Goal: Transaction & Acquisition: Purchase product/service

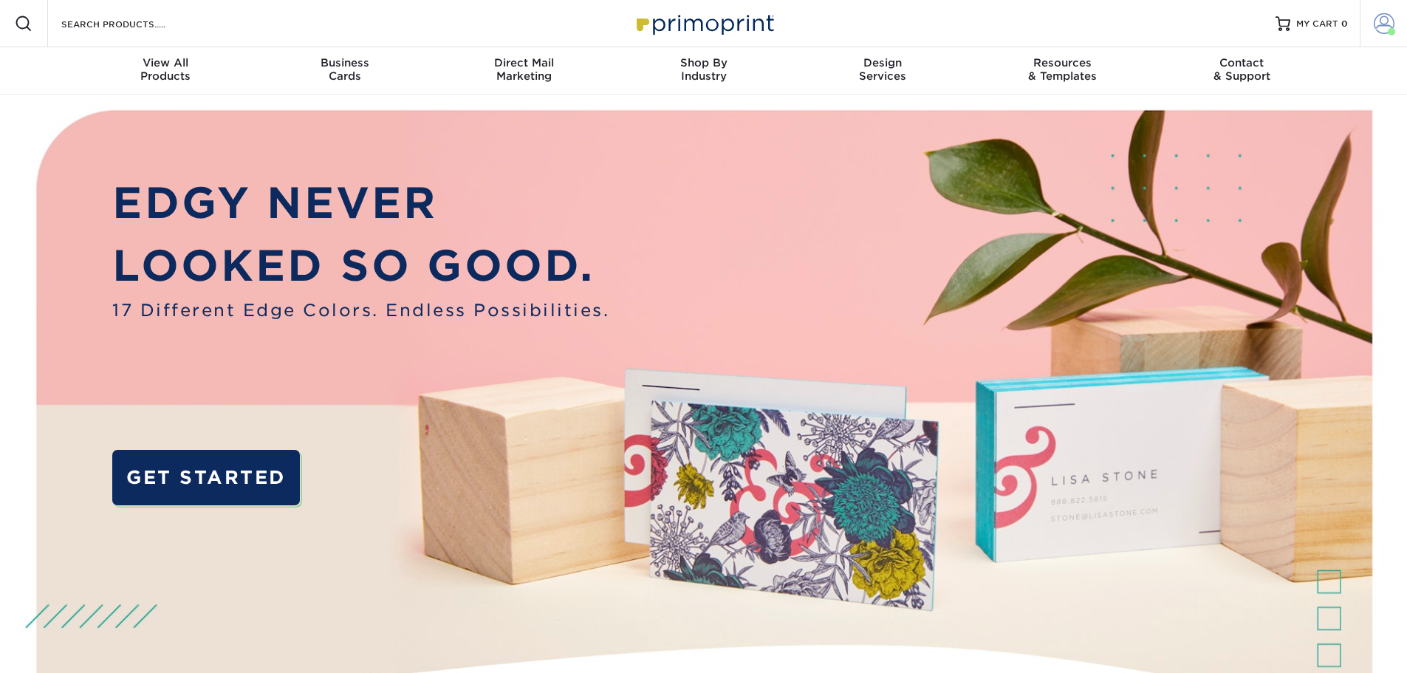
click at [1369, 27] on link "Account" at bounding box center [1383, 23] width 47 height 47
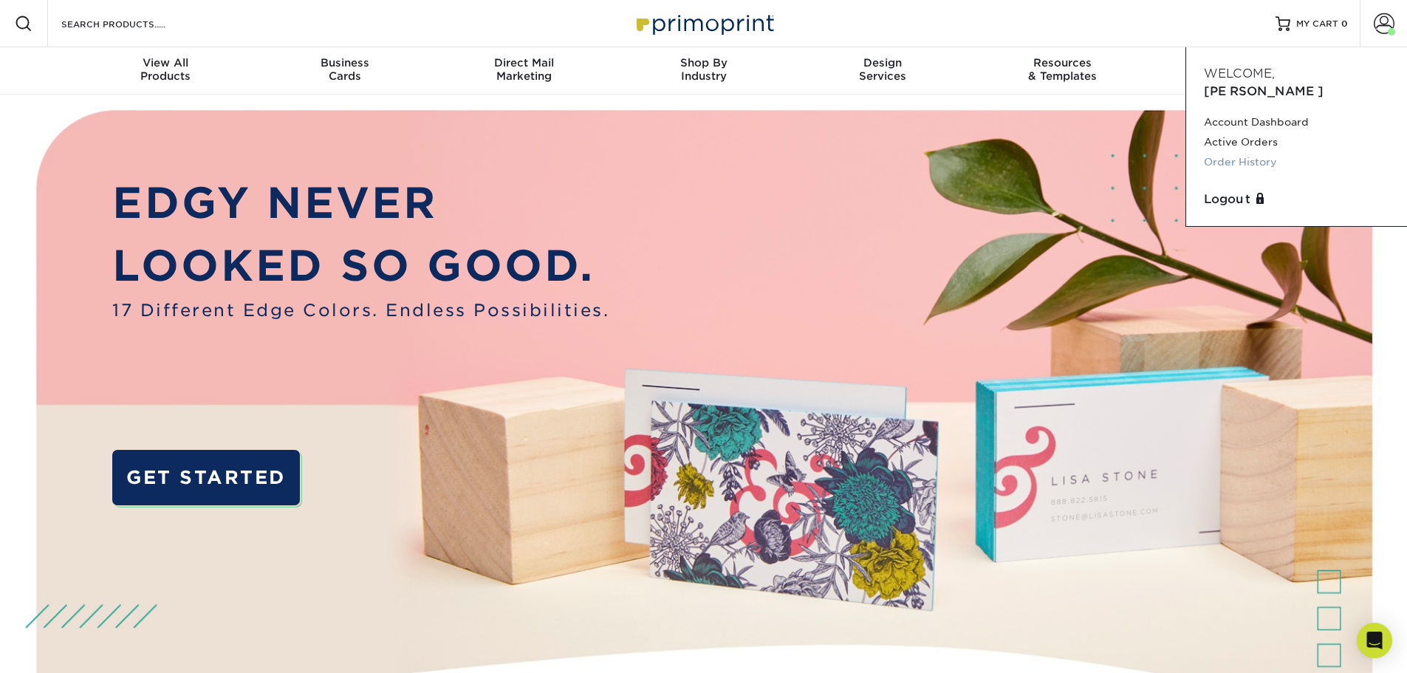
click at [1251, 152] on link "Order History" at bounding box center [1296, 162] width 185 height 20
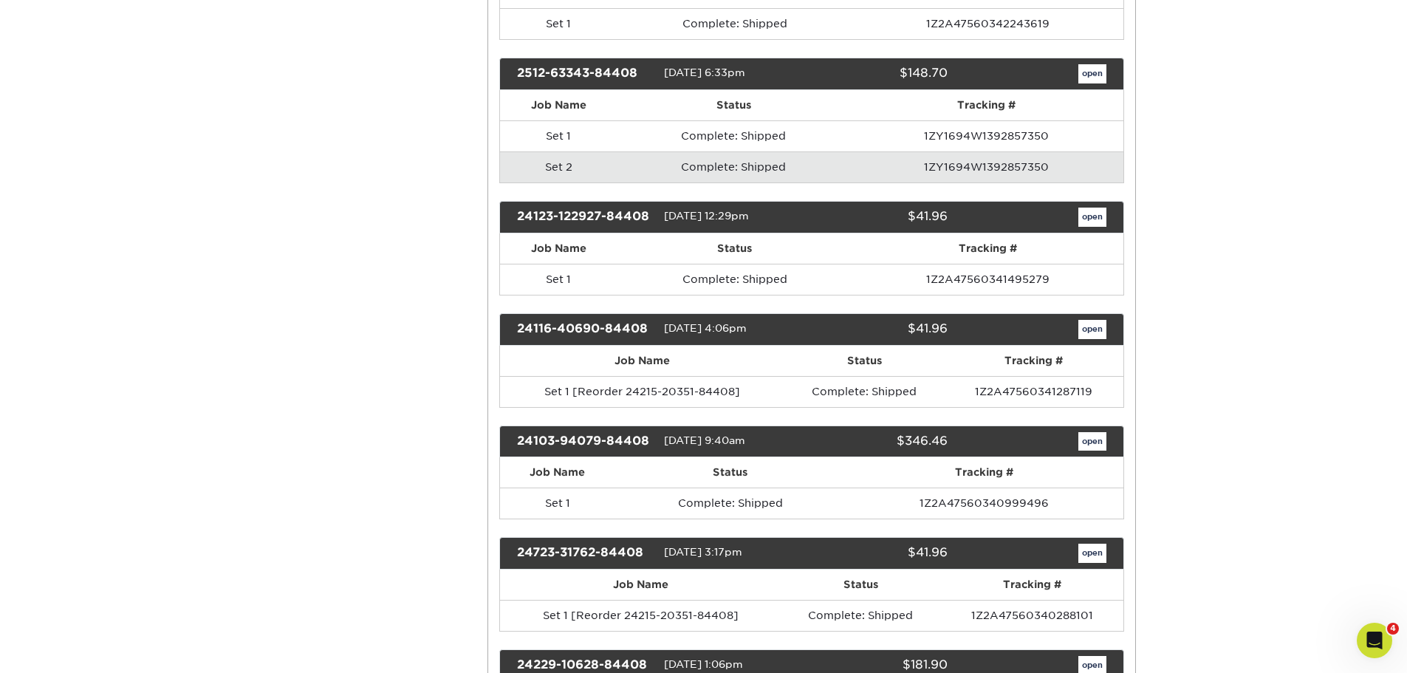
scroll to position [1034, 0]
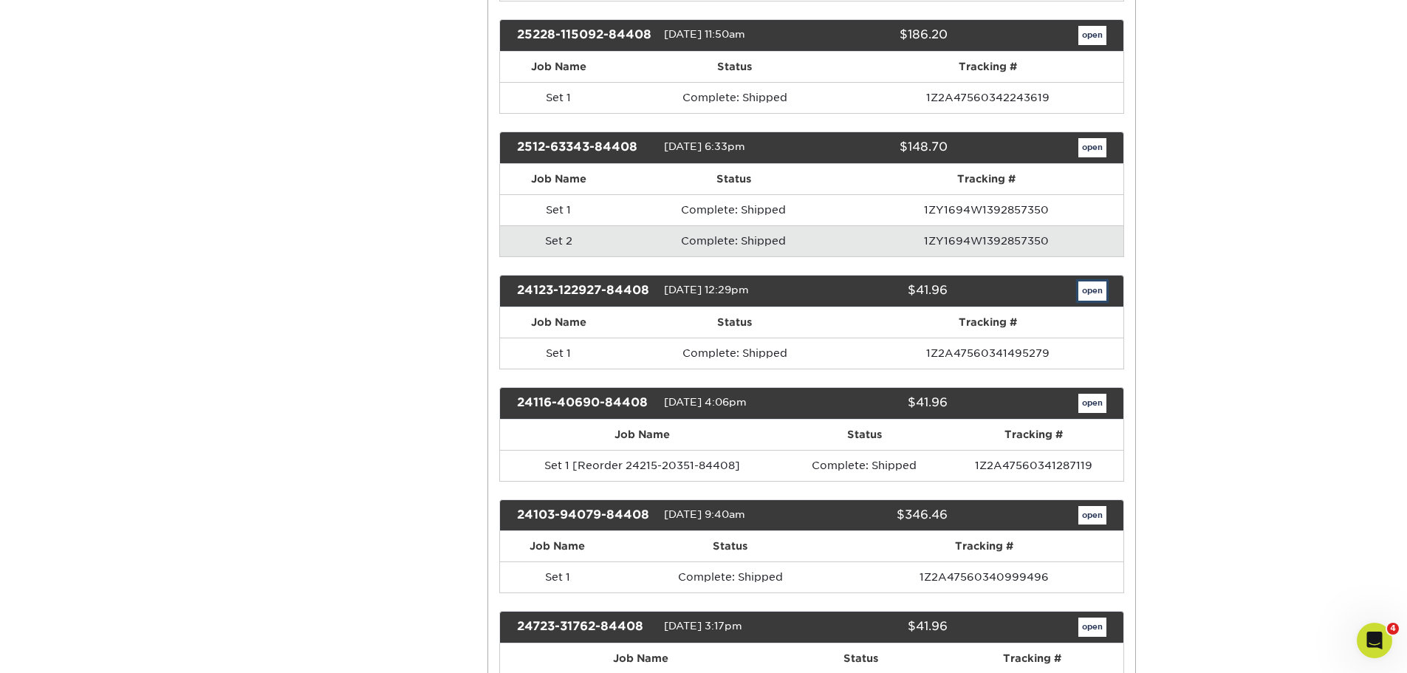
click at [1083, 292] on link "open" at bounding box center [1092, 290] width 28 height 19
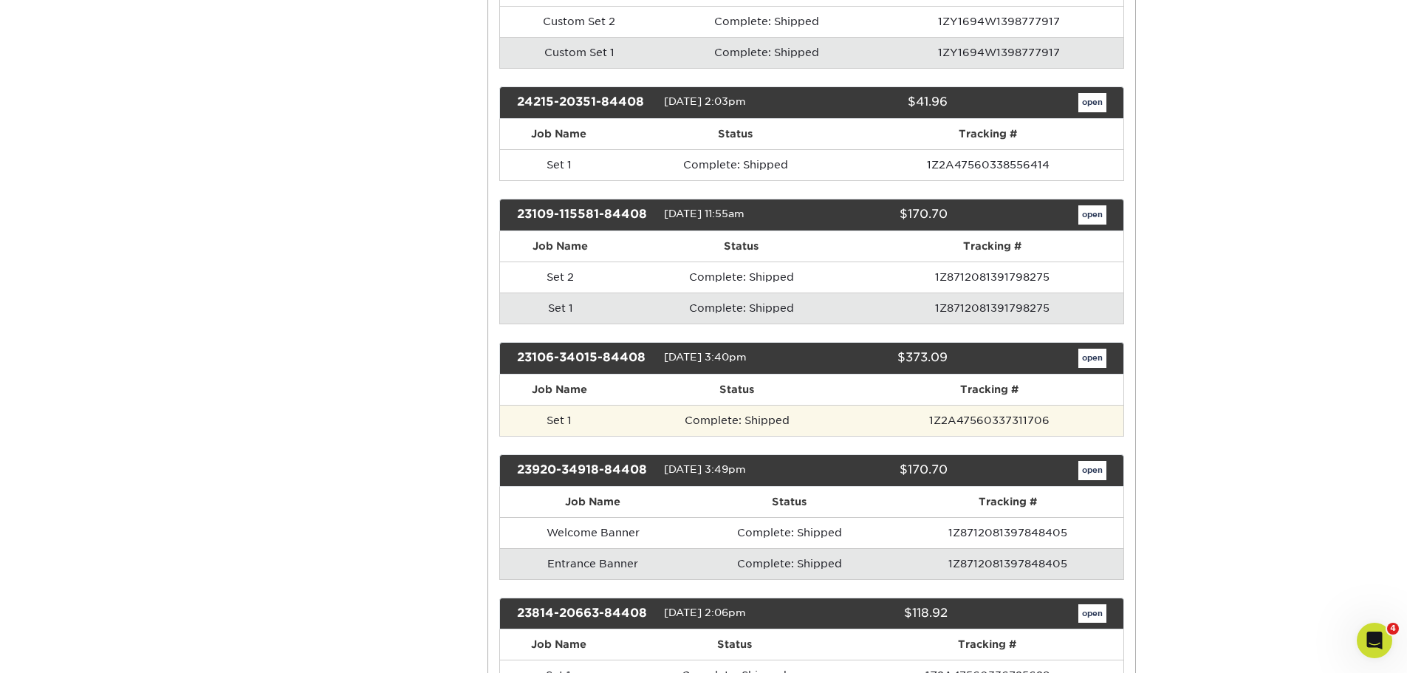
scroll to position [1740, 0]
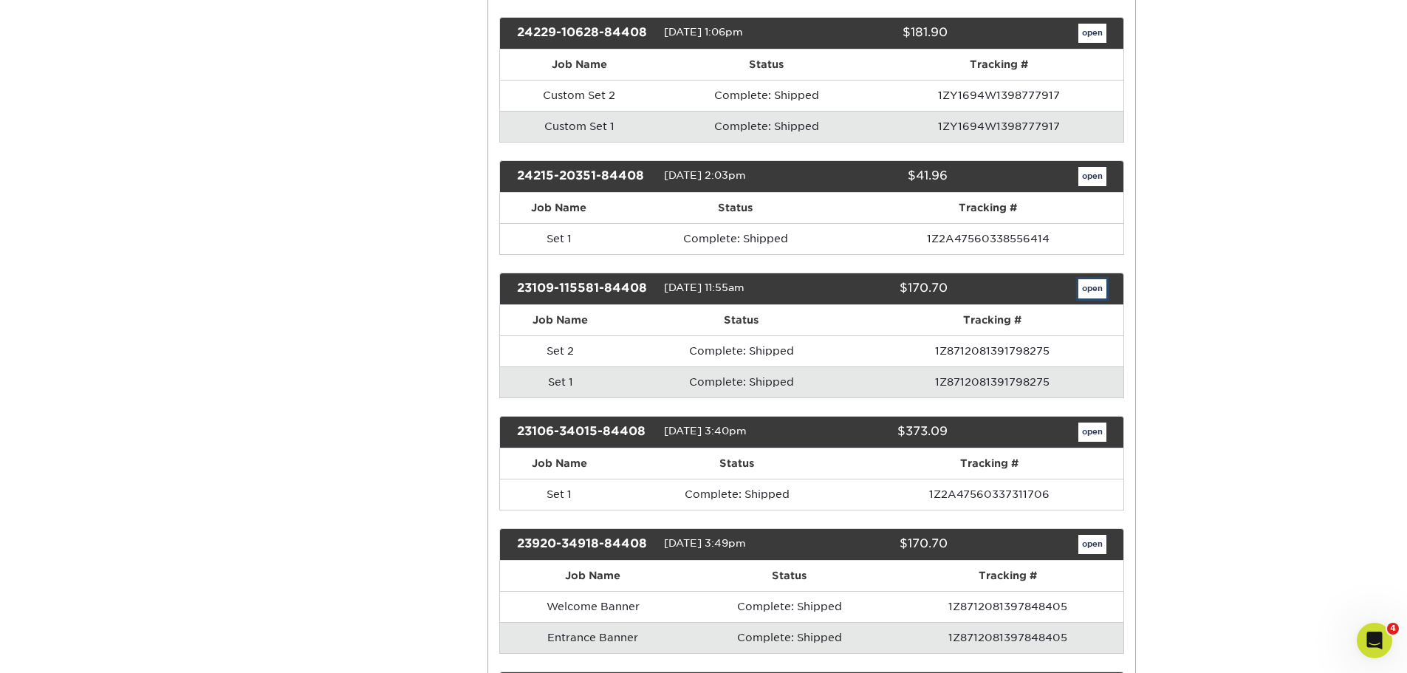
click at [1091, 285] on link "open" at bounding box center [1092, 288] width 28 height 19
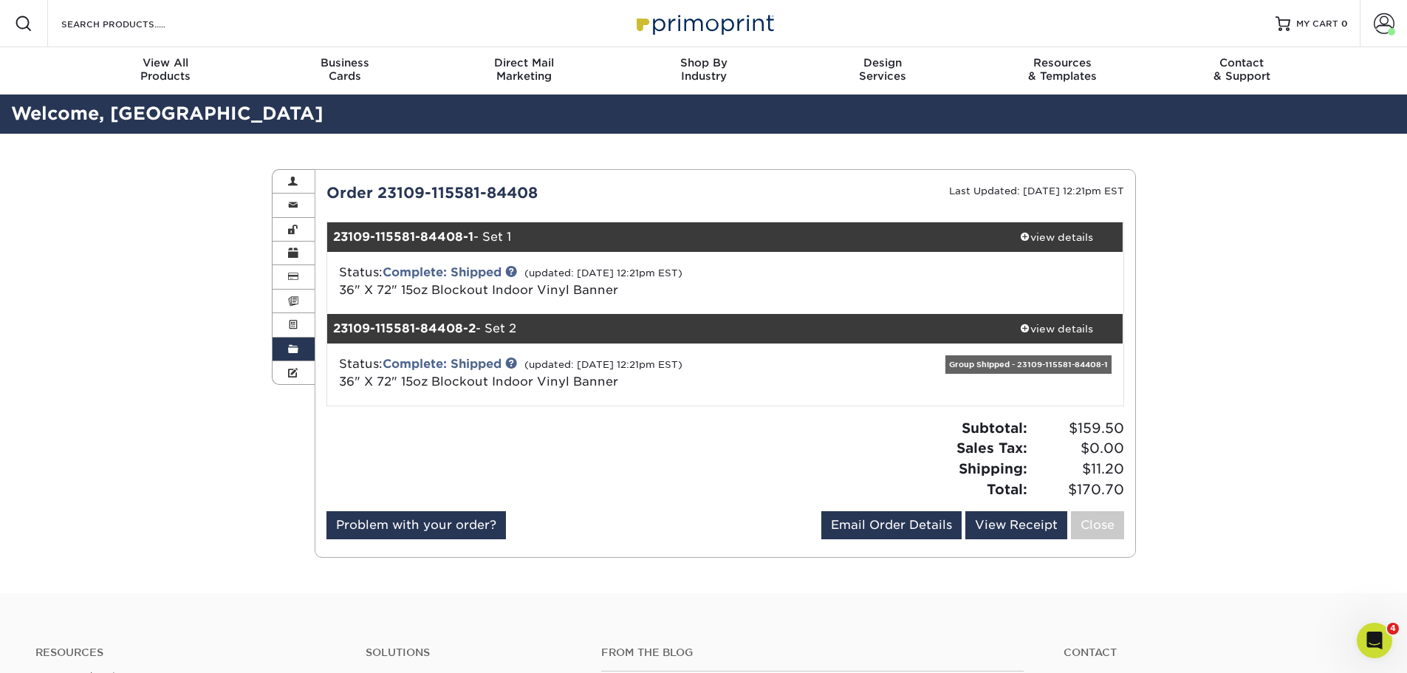
click at [284, 351] on link "Order History" at bounding box center [293, 349] width 43 height 24
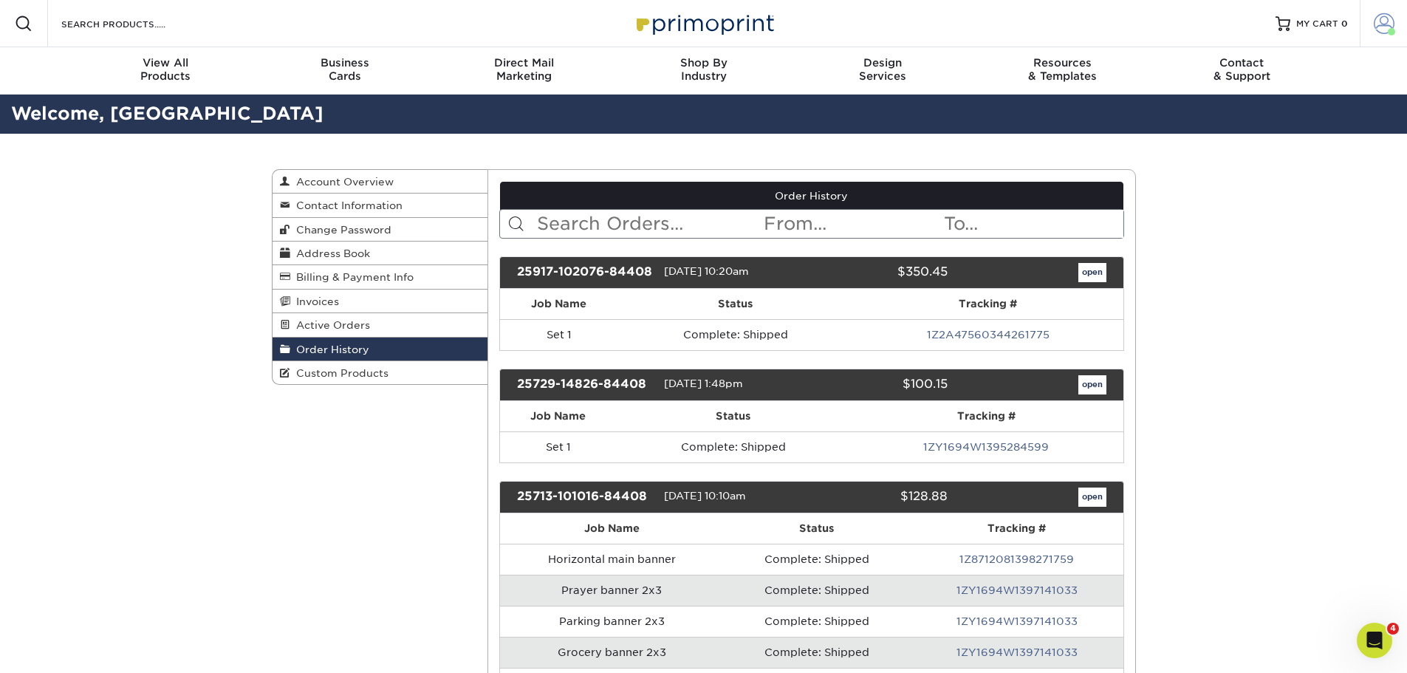
click at [1388, 18] on span at bounding box center [1384, 23] width 21 height 21
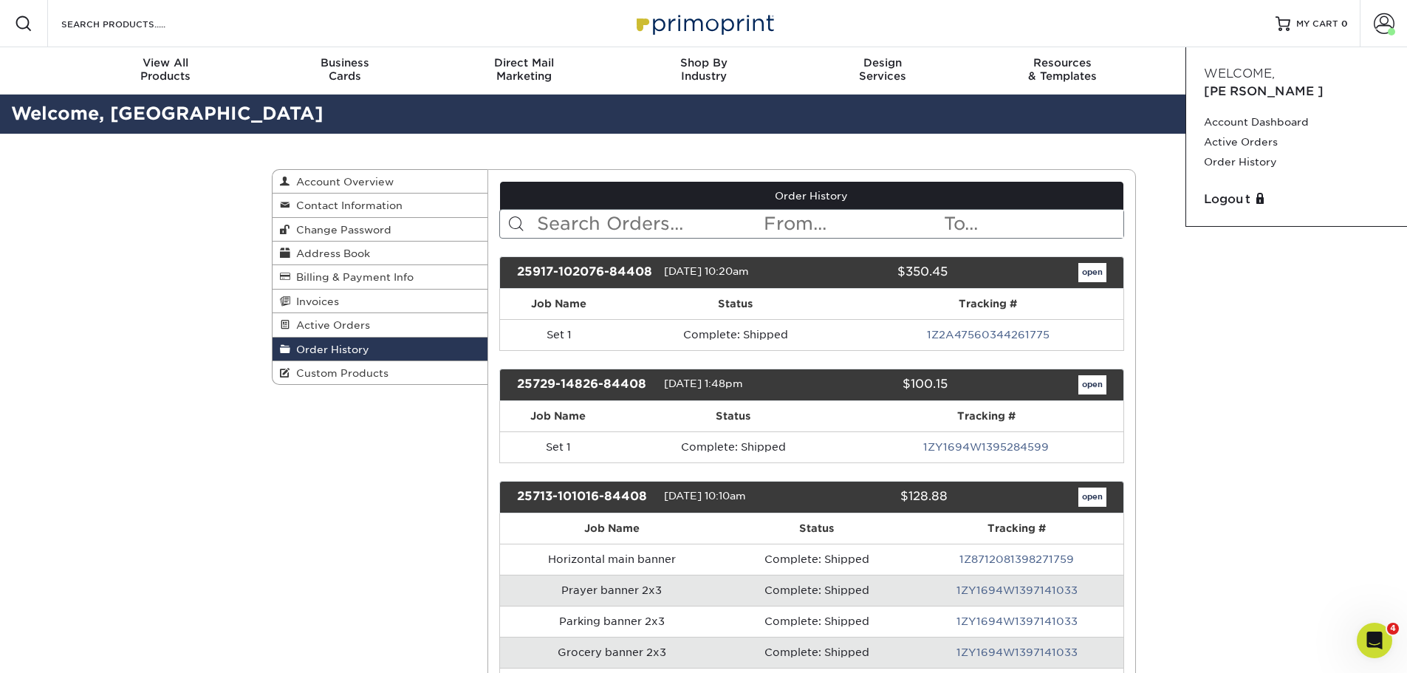
click at [409, 15] on div "Resources Menu Search Products Account Welcome, Bethany Account Dashboard Activ…" at bounding box center [703, 23] width 1407 height 47
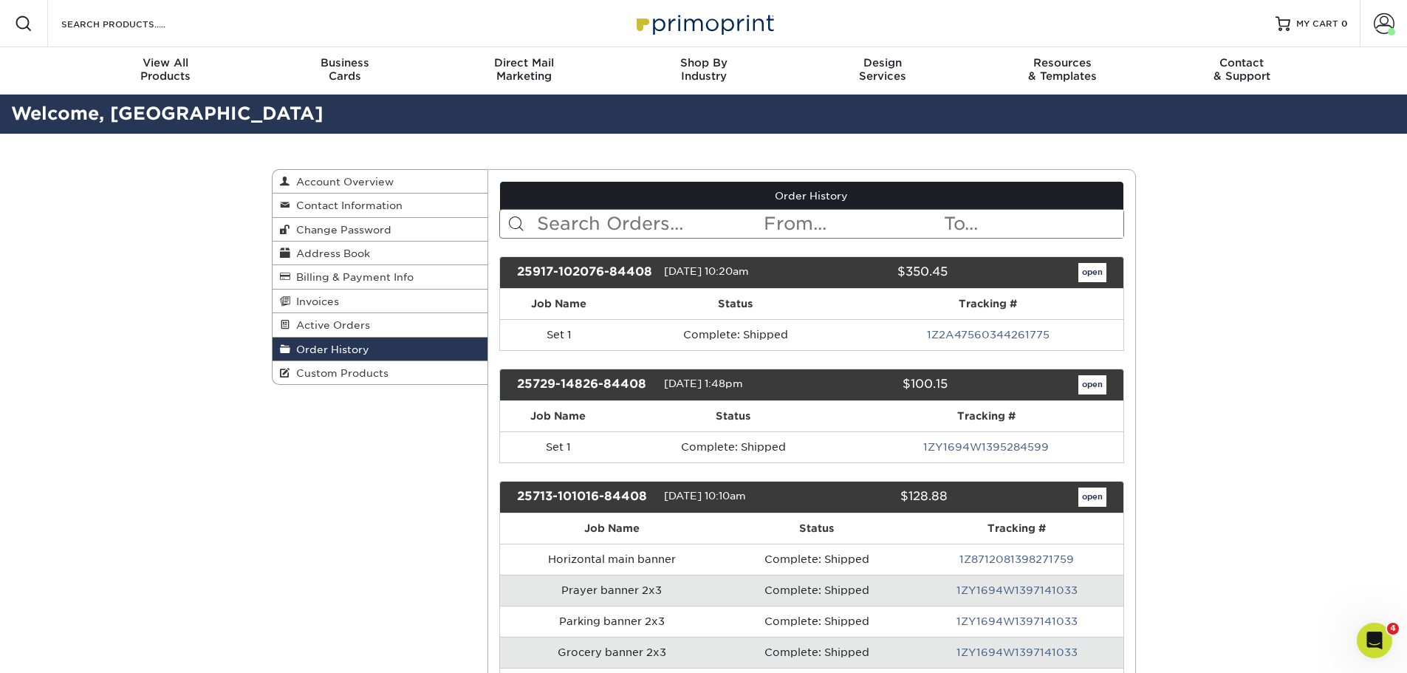
click at [341, 39] on div "Resources Menu Search Products Account Welcome, Bethany Account Dashboard Activ…" at bounding box center [703, 23] width 1407 height 47
click at [147, 21] on input "Search Products" at bounding box center [132, 24] width 144 height 18
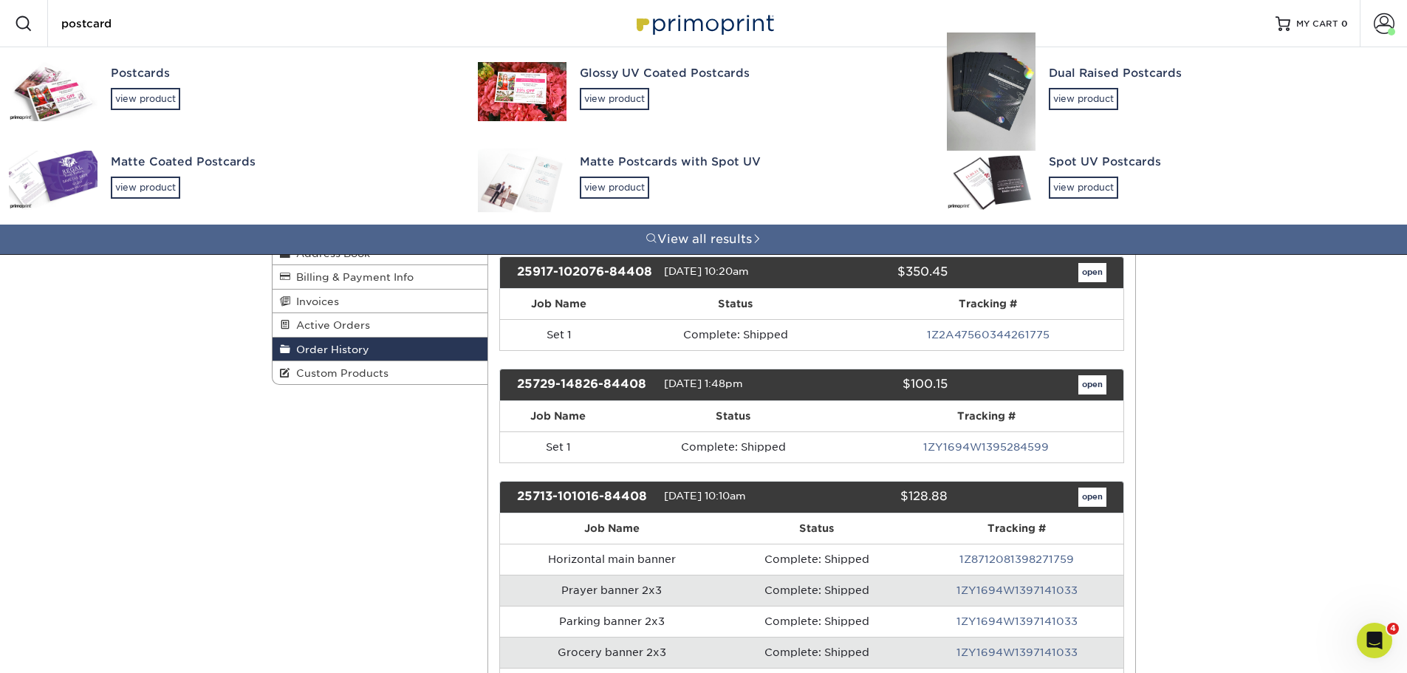
type input "postcard"
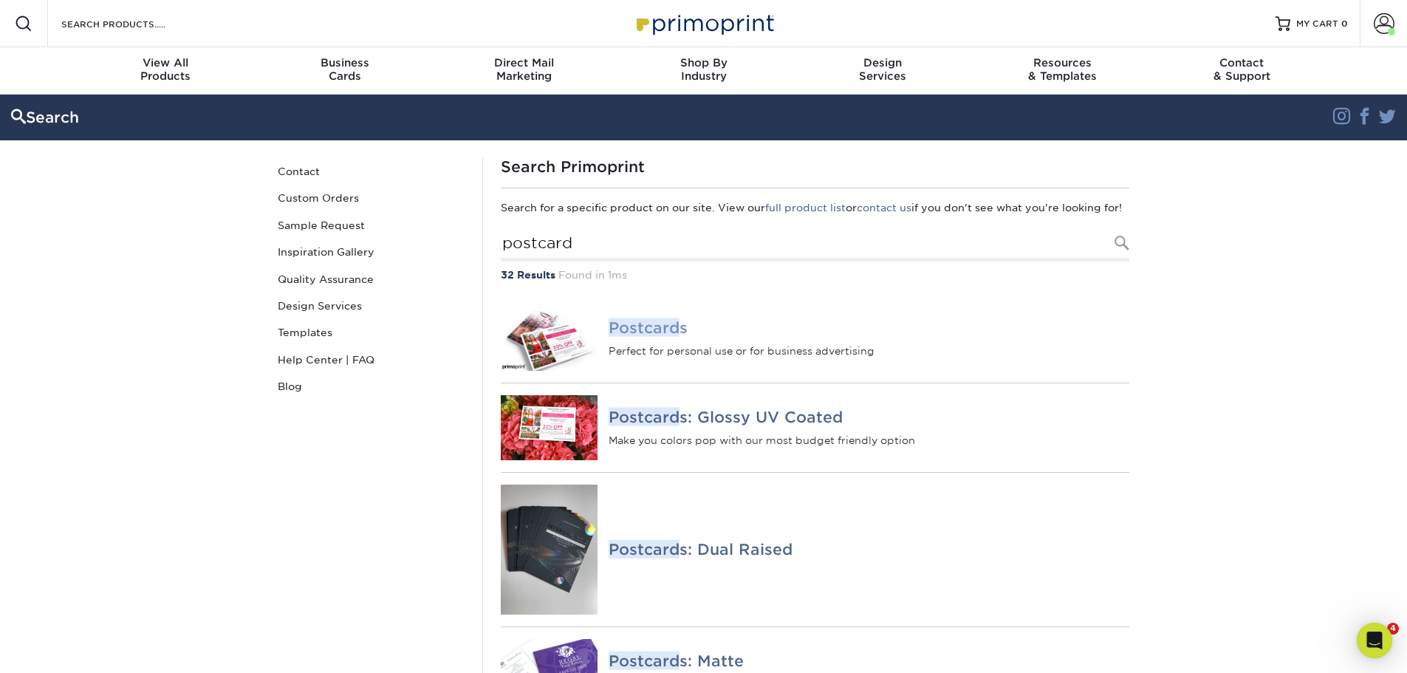
click at [665, 337] on em "Postcard" at bounding box center [643, 327] width 71 height 18
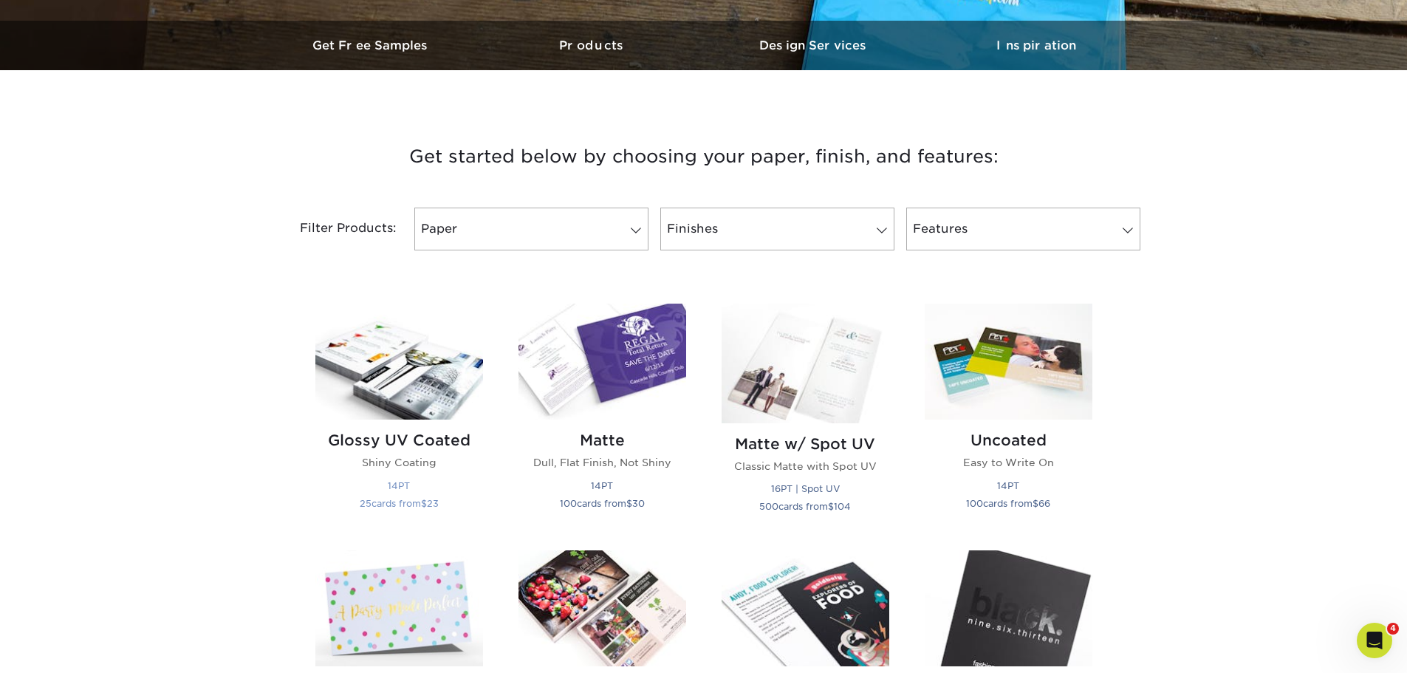
click at [399, 436] on h2 "Glossy UV Coated" at bounding box center [399, 440] width 168 height 18
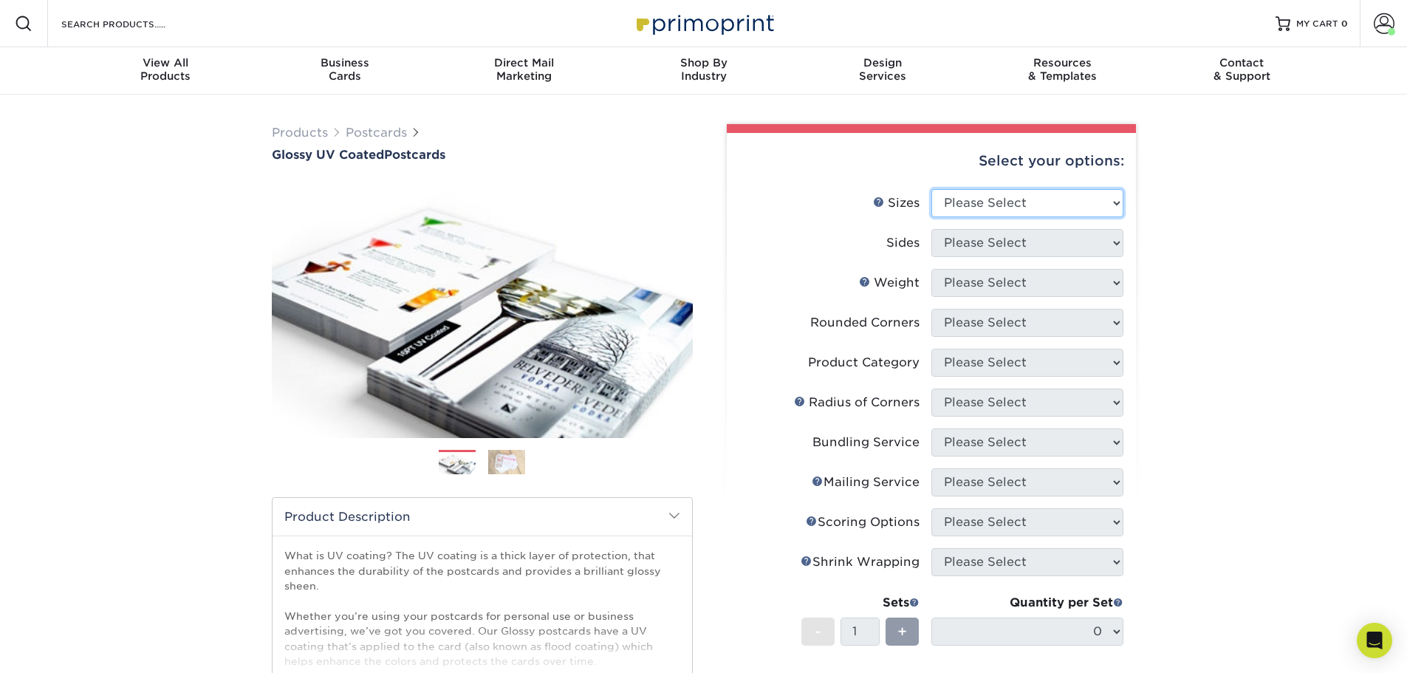
click at [1001, 196] on select "Please Select 1.5" x 7" 2" x 4" 2" x 6" 2" x 7" 2" x 8" 2.12" x 5.5" 2.12" x 5.…" at bounding box center [1027, 203] width 192 height 28
select select "4.00x6.00"
click at [931, 189] on select "Please Select 1.5" x 7" 2" x 4" 2" x 6" 2" x 7" 2" x 8" 2.12" x 5.5" 2.12" x 5.…" at bounding box center [1027, 203] width 192 height 28
click at [999, 248] on select "Please Select Print Both Sides Print Front Only" at bounding box center [1027, 243] width 192 height 28
select select "13abbda7-1d64-4f25-8bb2-c179b224825d"
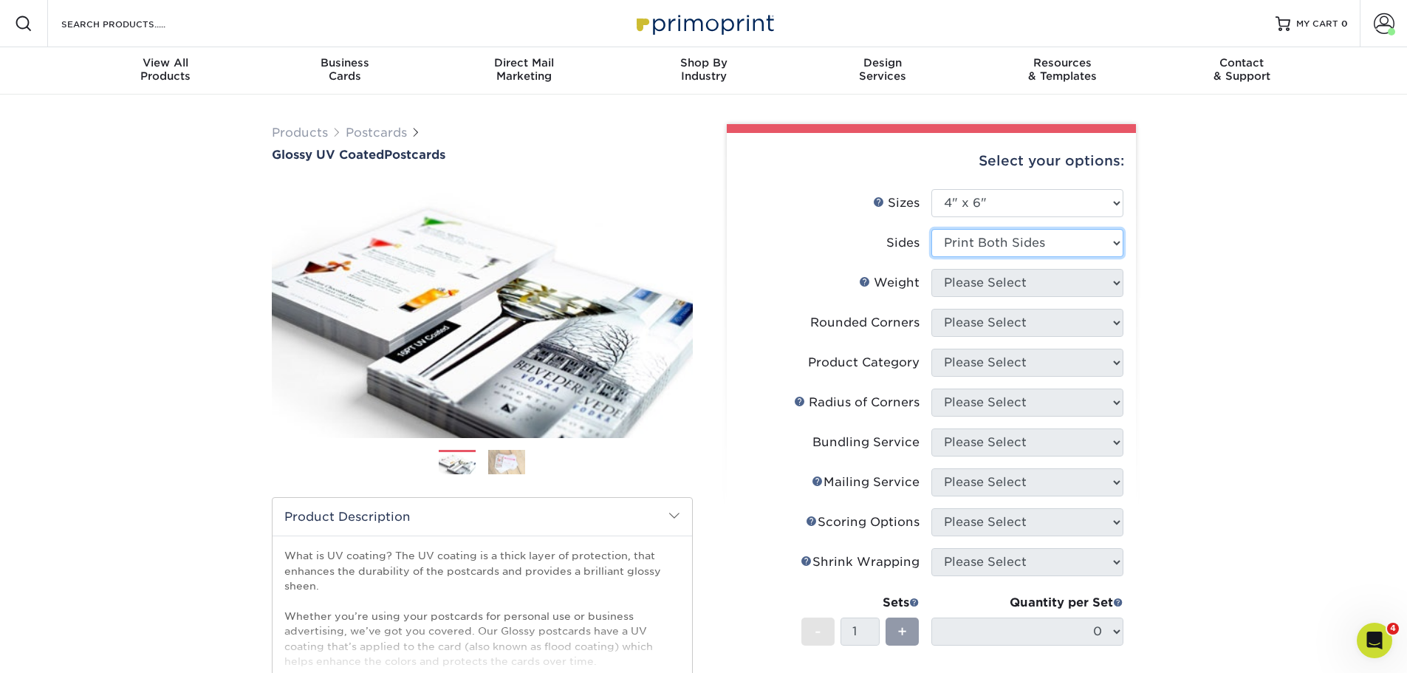
click at [931, 229] on select "Please Select Print Both Sides Print Front Only" at bounding box center [1027, 243] width 192 height 28
click at [988, 289] on select "Please Select 14PT 16PT 18PT C1S" at bounding box center [1027, 283] width 192 height 28
select select "14PT"
click at [931, 269] on select "Please Select 14PT 16PT 18PT C1S" at bounding box center [1027, 283] width 192 height 28
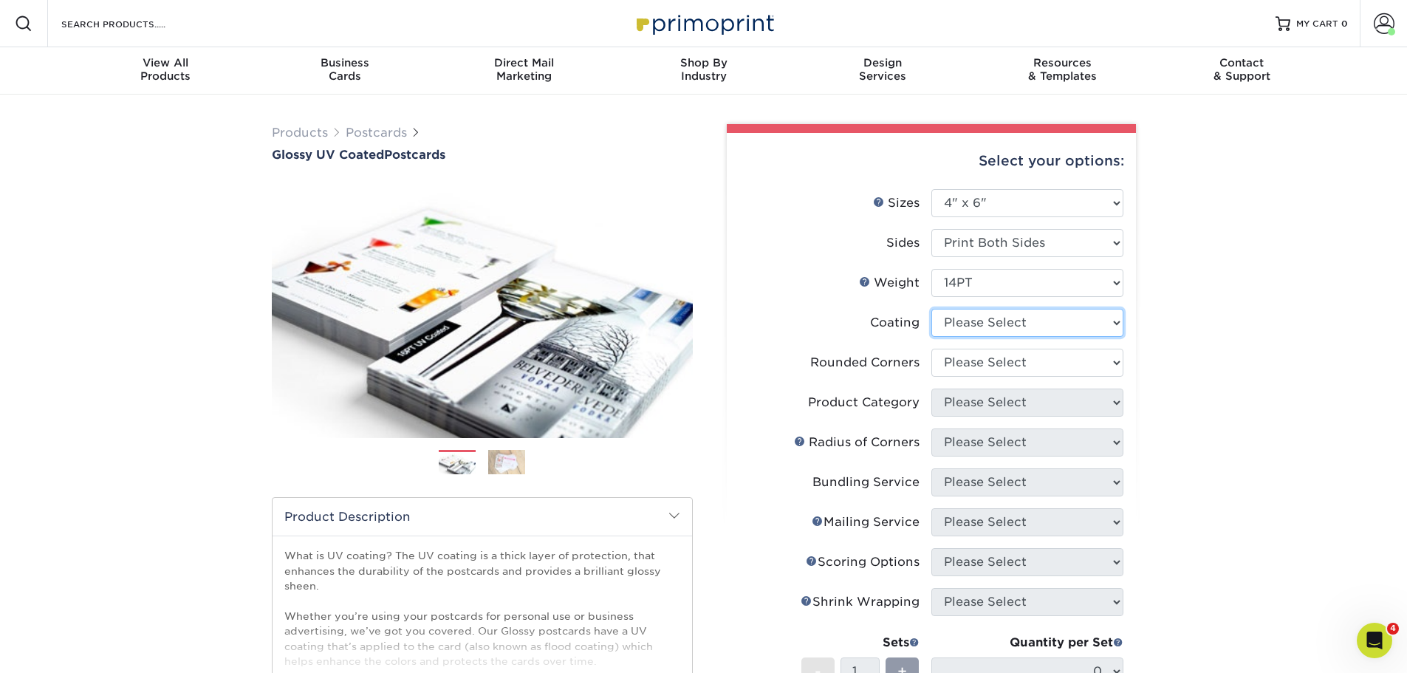
click at [987, 324] on select at bounding box center [1027, 323] width 192 height 28
select select "1e8116af-acfc-44b1-83dc-8181aa338834"
click at [931, 309] on select at bounding box center [1027, 323] width 192 height 28
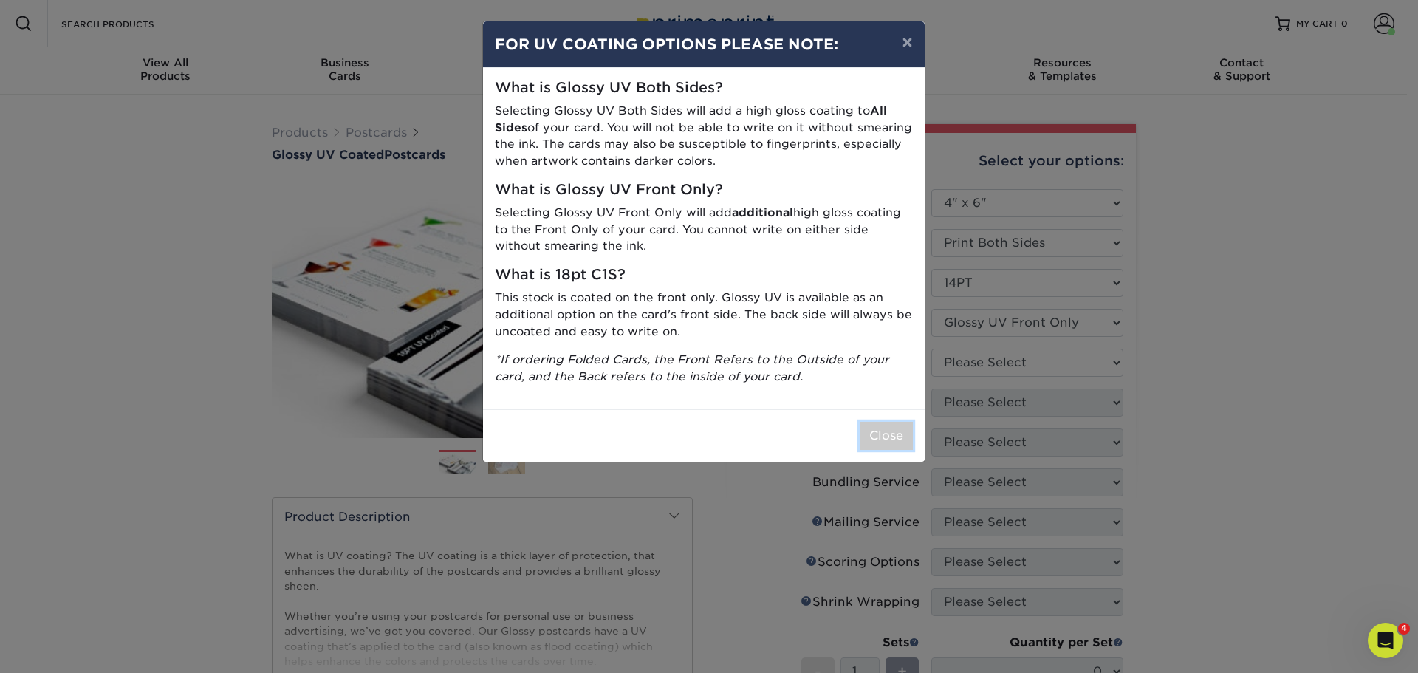
click at [889, 441] on button "Close" at bounding box center [886, 436] width 53 height 28
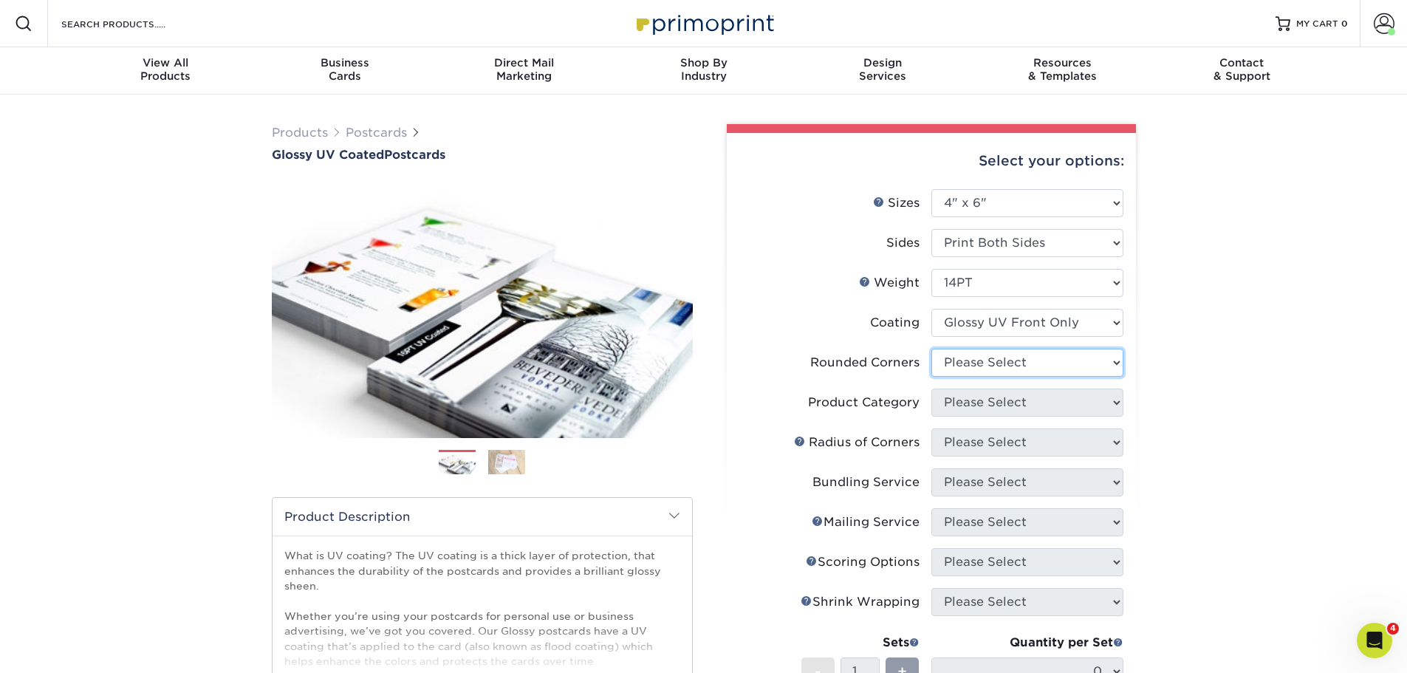
click at [1009, 370] on select "Please Select Yes - Round 4 Corners No" at bounding box center [1027, 363] width 192 height 28
select select "0"
click at [931, 349] on select "Please Select Yes - Round 4 Corners No" at bounding box center [1027, 363] width 192 height 28
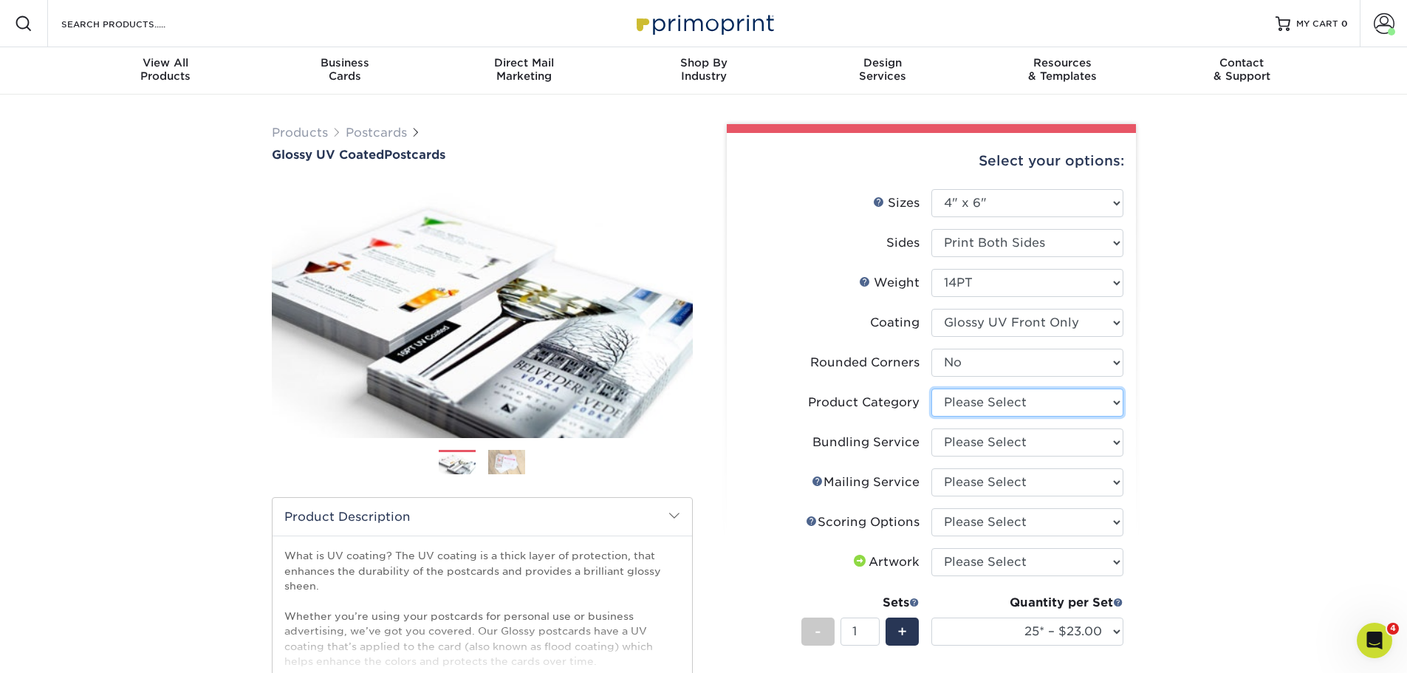
click at [994, 402] on select "Please Select Postcards" at bounding box center [1027, 402] width 192 height 28
select select "9b7272e0-d6c8-4c3c-8e97-d3a1bcdab858"
click at [931, 388] on select "Please Select Postcards" at bounding box center [1027, 402] width 192 height 28
click at [993, 442] on select "Please Select No Bundling Services Yes, Bundles of 50 (+2 Days) Yes, Bundles of…" at bounding box center [1027, 442] width 192 height 28
select select "58689abb-25c0-461c-a4c3-a80b627d6649"
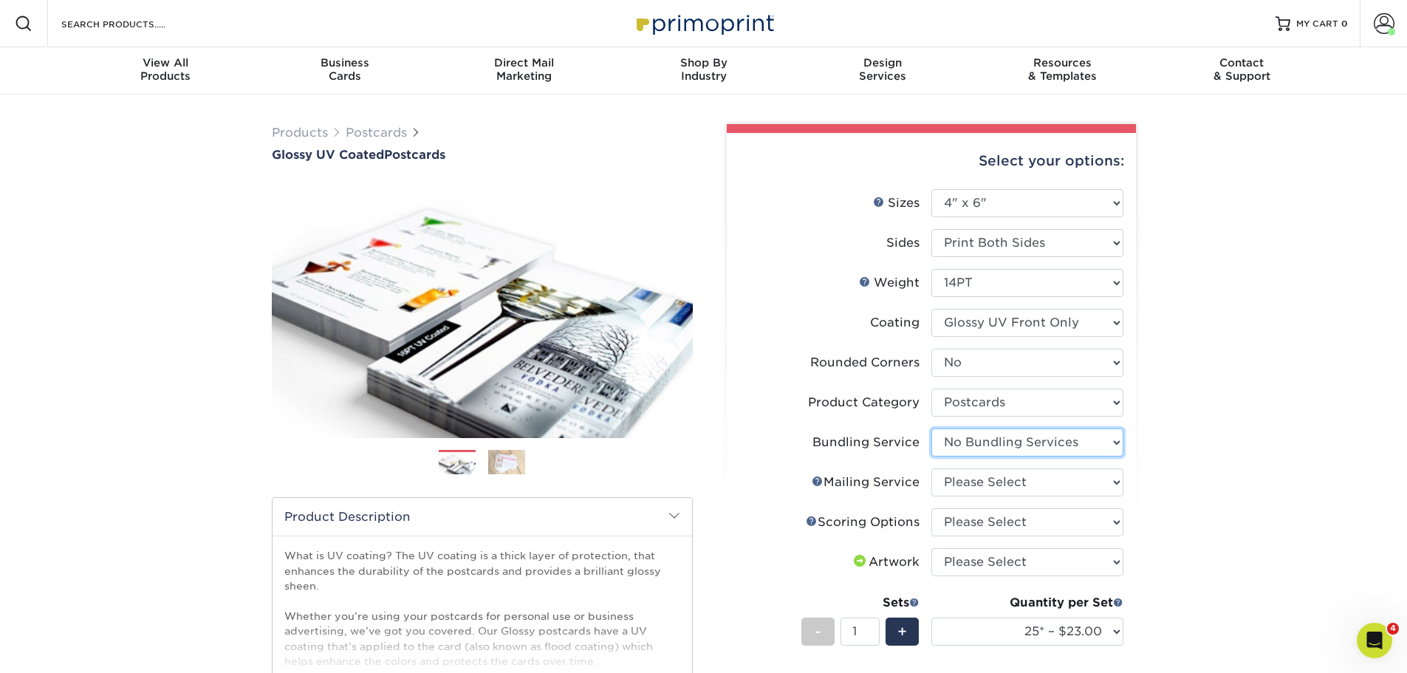
click at [931, 428] on select "Please Select No Bundling Services Yes, Bundles of 50 (+2 Days) Yes, Bundles of…" at bounding box center [1027, 442] width 192 height 28
click at [990, 487] on select "Please Select No Direct Mailing Service No, I will mail/stamp/imprint Direct Ma…" at bounding box center [1027, 482] width 192 height 28
select select "3e5e9bdd-d78a-4c28-a41d-fe1407925ca6"
click at [931, 468] on select "Please Select No Direct Mailing Service No, I will mail/stamp/imprint Direct Ma…" at bounding box center [1027, 482] width 192 height 28
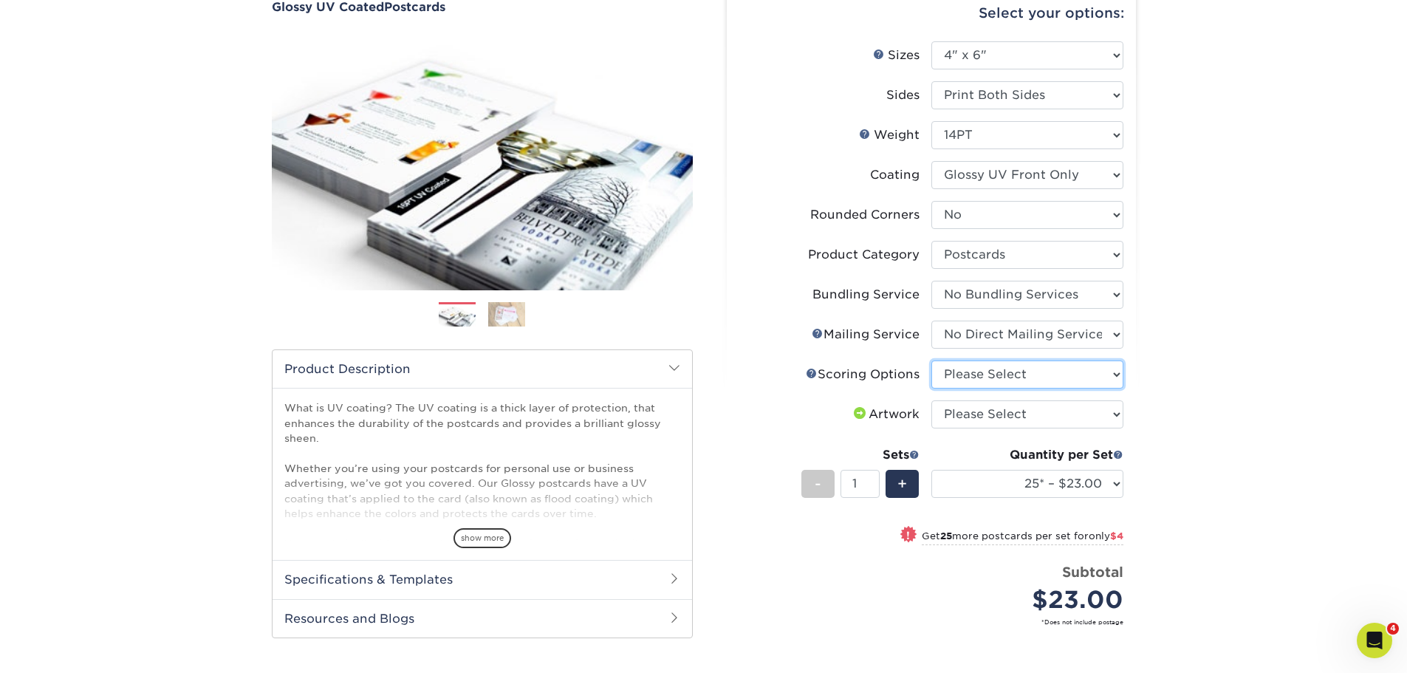
click at [1009, 375] on select "Please Select No Scoring One Score" at bounding box center [1027, 374] width 192 height 28
select select "16ebe401-5398-422d-8cb0-f3adbb82deb5"
click at [931, 360] on select "Please Select No Scoring One Score" at bounding box center [1027, 374] width 192 height 28
click at [1004, 409] on select "Please Select I will upload files I need a design - $150" at bounding box center [1027, 414] width 192 height 28
select select "upload"
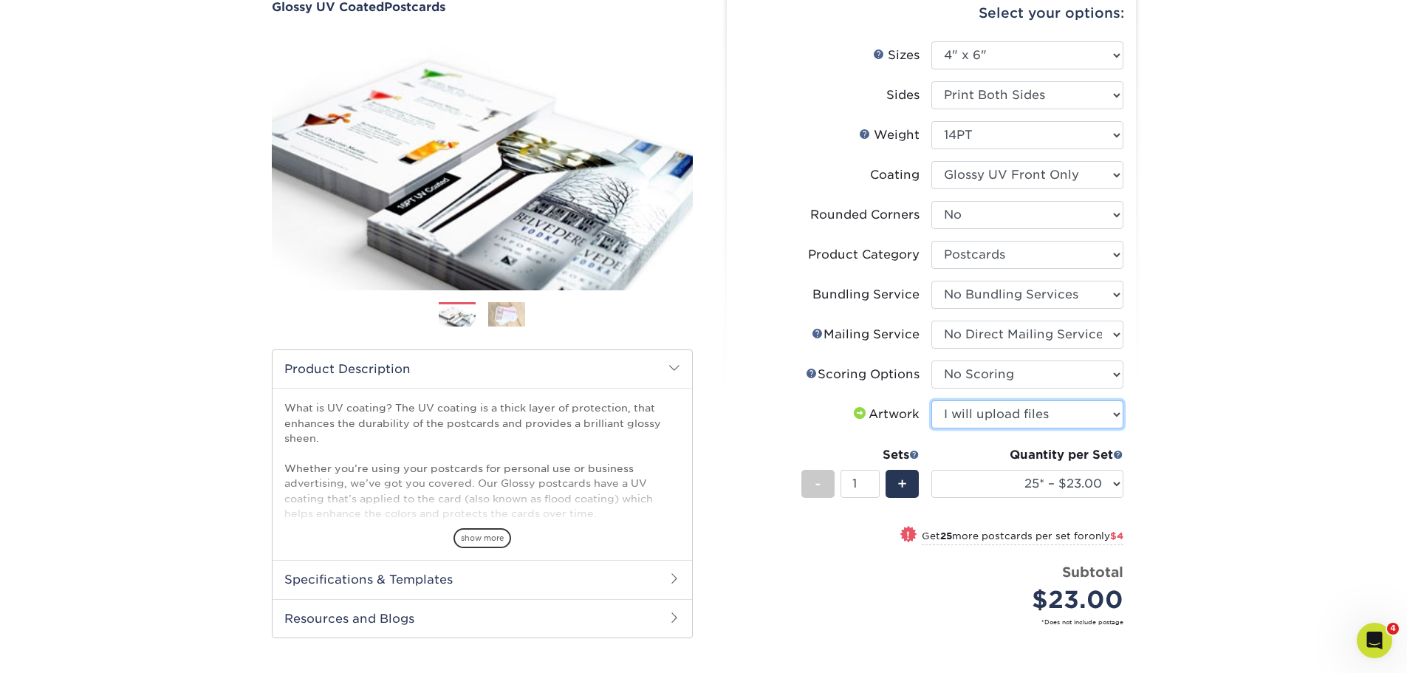
click at [931, 400] on select "Please Select I will upload files I need a design - $150" at bounding box center [1027, 414] width 192 height 28
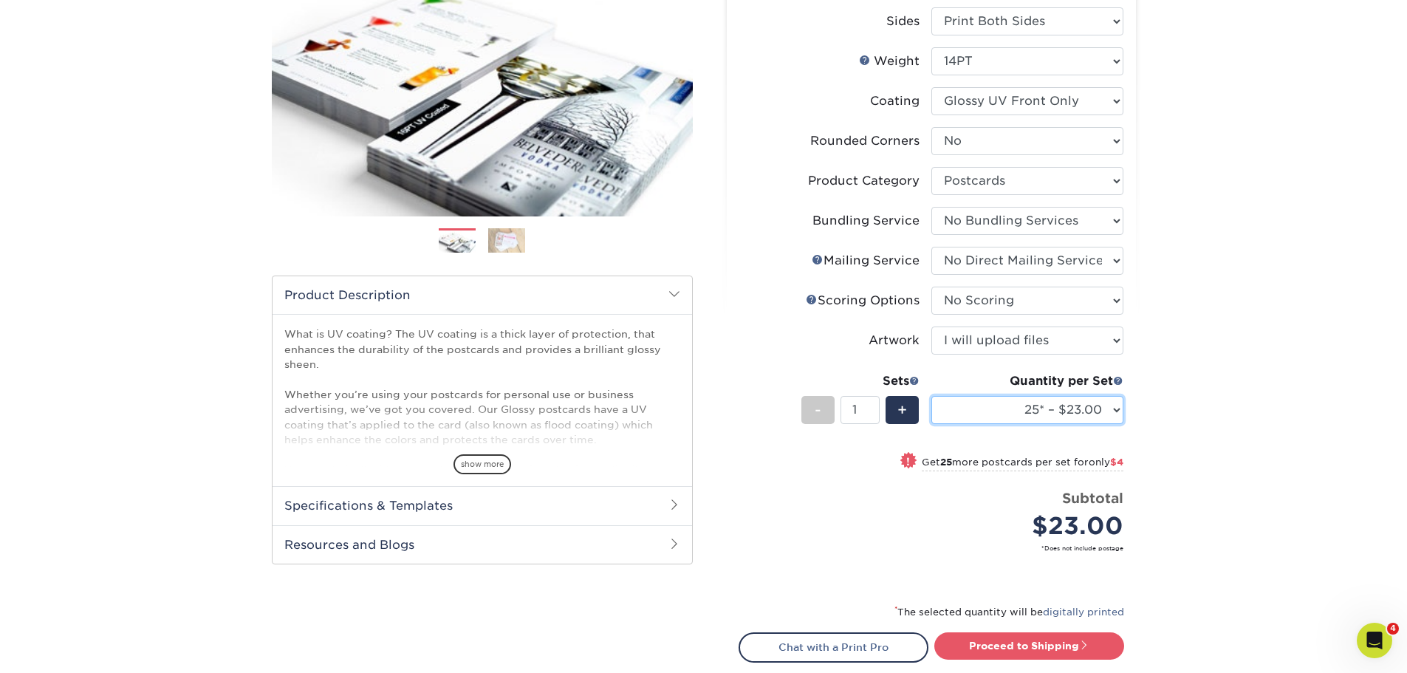
click at [1058, 403] on select "25* – $23.00 50* – $27.00 75* – $33.00 100* – $40.00 250* – $71.00 500 – $85.00…" at bounding box center [1027, 410] width 192 height 28
click at [1115, 409] on select "25* – $23.00 50* – $27.00 75* – $33.00 100* – $40.00 250* – $71.00 500 – $85.00…" at bounding box center [1027, 410] width 192 height 28
select select "500 – $85.00"
click at [931, 396] on select "25* – $23.00 50* – $27.00 75* – $33.00 100* – $40.00 250* – $71.00 500 – $85.00…" at bounding box center [1027, 410] width 192 height 28
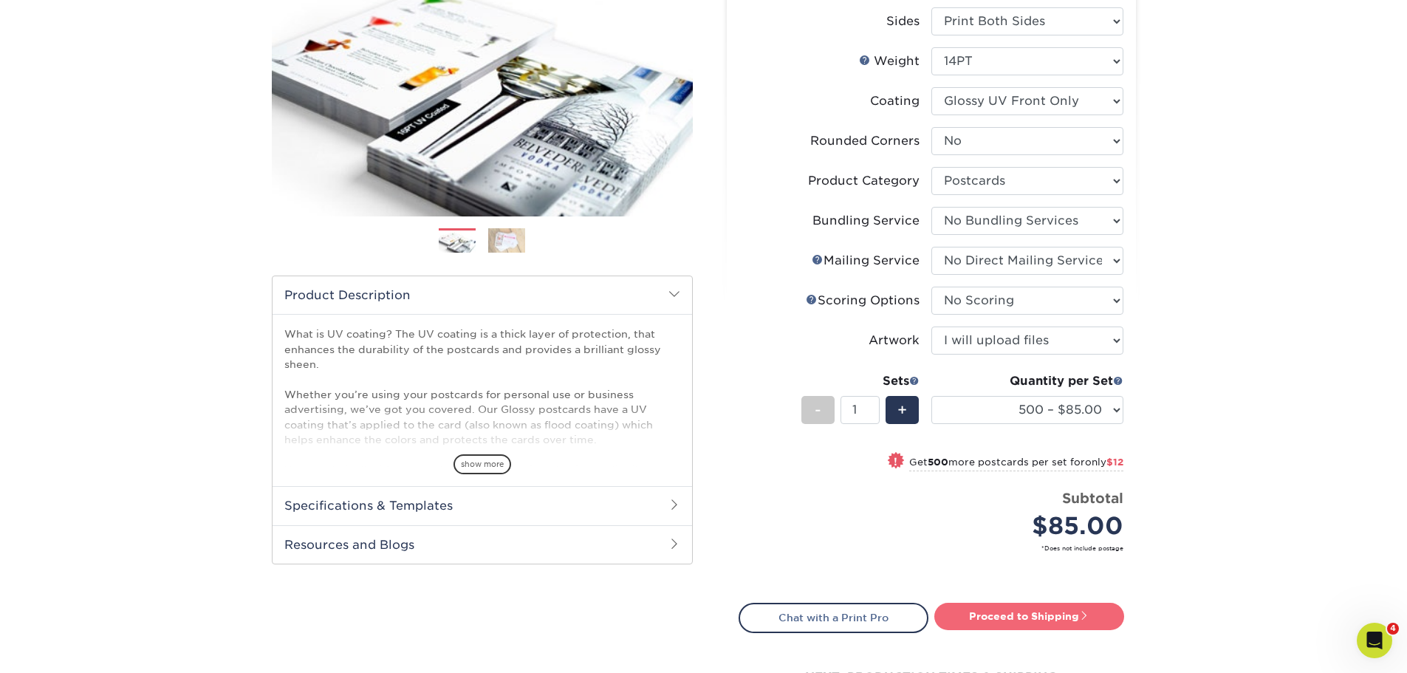
click at [986, 614] on link "Proceed to Shipping" at bounding box center [1029, 616] width 190 height 27
type input "Set 1"
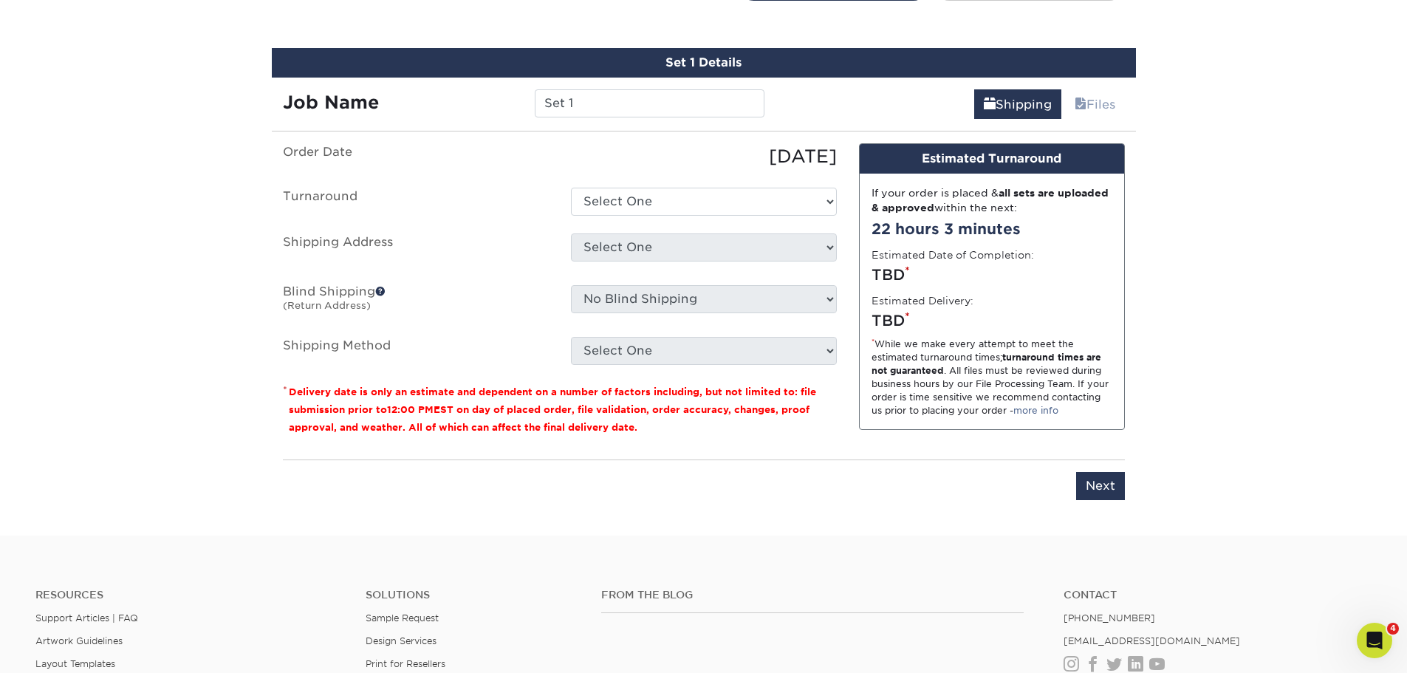
scroll to position [865, 0]
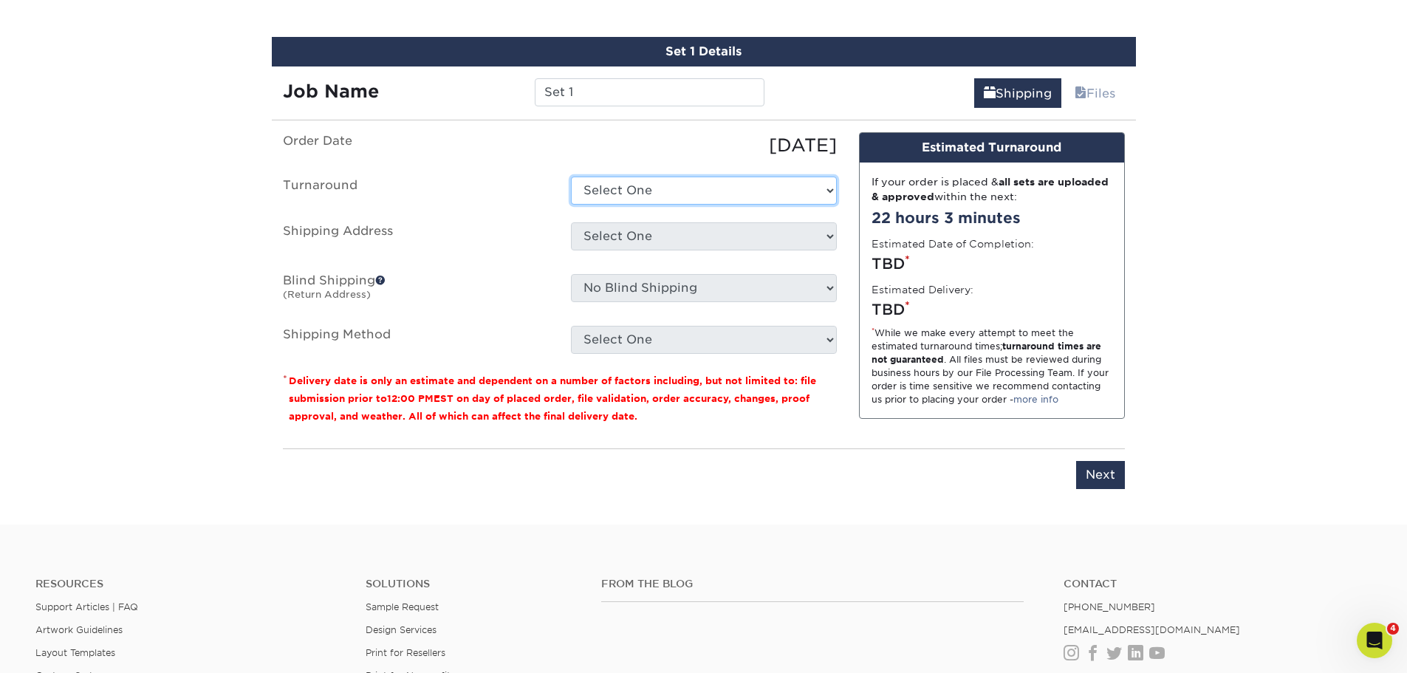
click at [747, 187] on select "Select One 2-4 Business Days 2 Day Next Business Day" at bounding box center [704, 190] width 266 height 28
select select "8c1907bb-f984-46fa-92b6-1e5c5e9f3b2e"
click at [571, 176] on select "Select One 2-4 Business Days 2 Day Next Business Day" at bounding box center [704, 190] width 266 height 28
click at [724, 244] on select "Select One Hope City Printing + Add New Address" at bounding box center [704, 236] width 266 height 28
select select "252763"
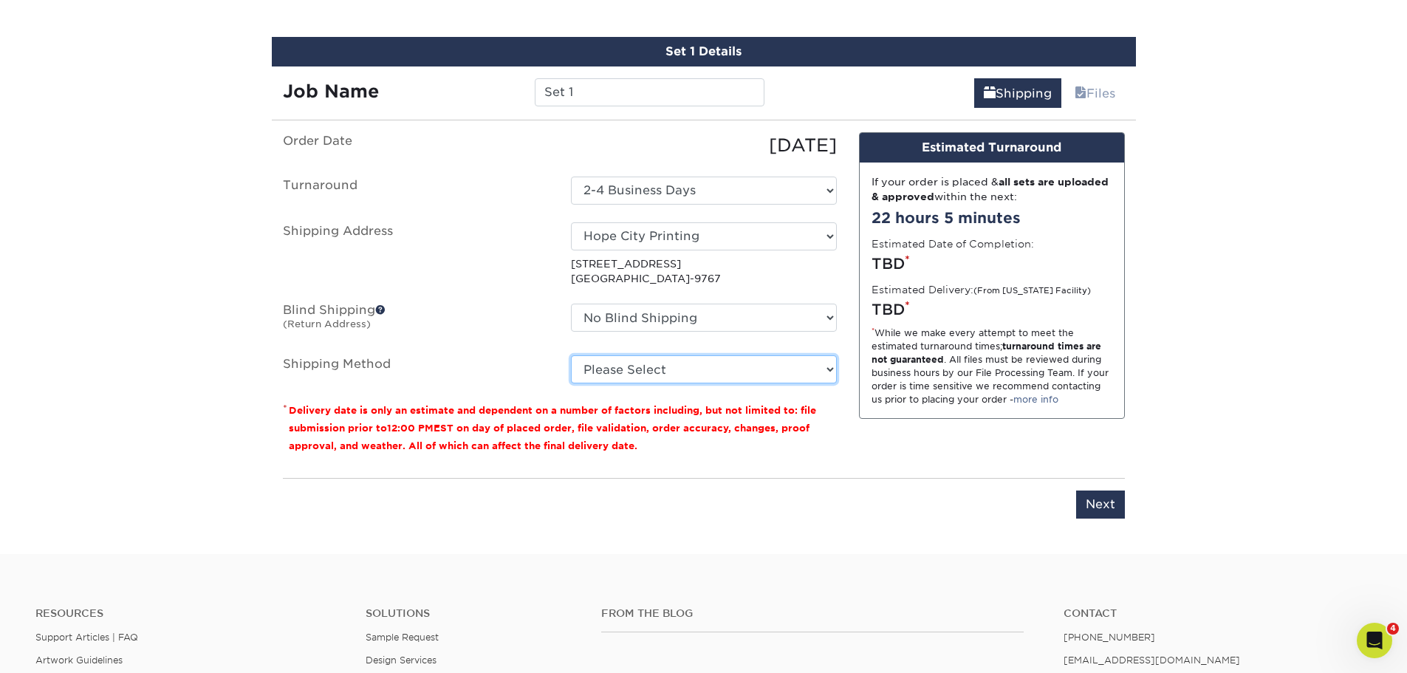
click at [704, 374] on select "Please Select Ground Shipping (+$25.29) 3 Day Shipping Service (+$32.29) 2 Day …" at bounding box center [704, 369] width 266 height 28
select select "03"
click at [571, 355] on select "Please Select Ground Shipping (+$25.29) 3 Day Shipping Service (+$32.29) 2 Day …" at bounding box center [704, 369] width 266 height 28
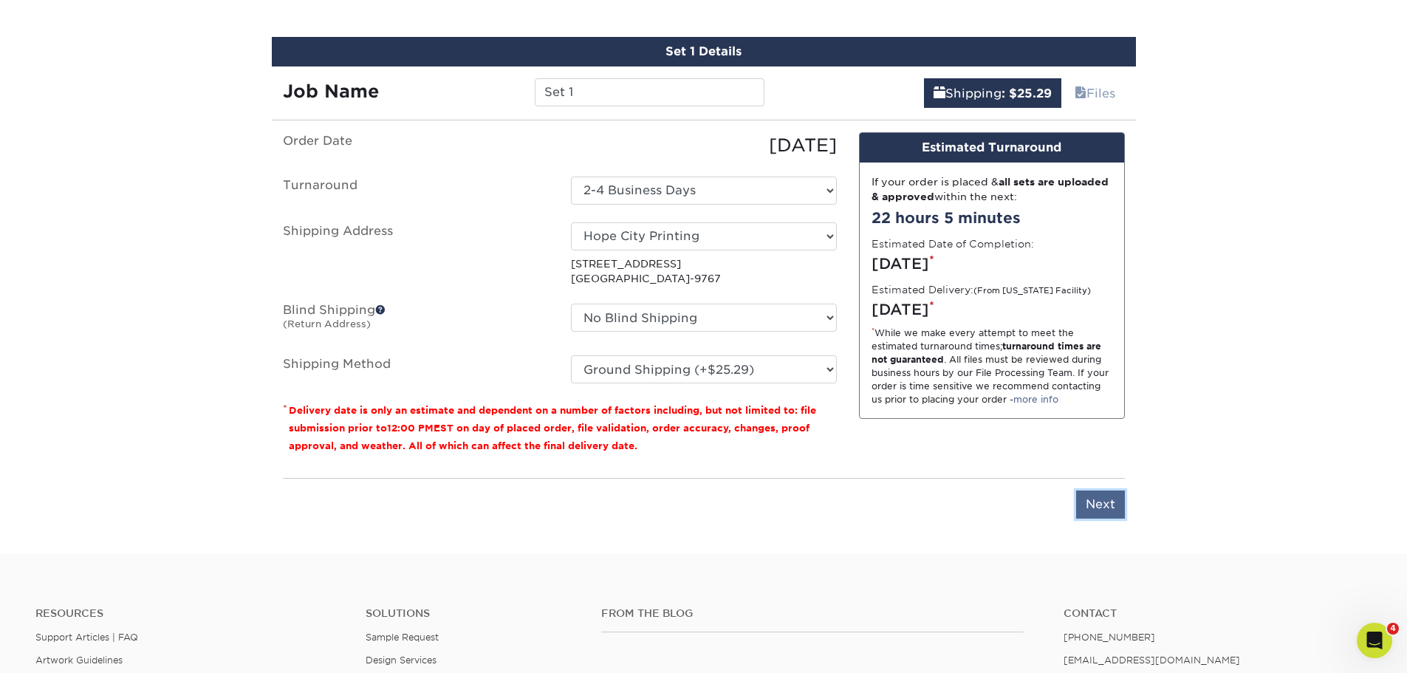
click at [1103, 509] on input "Next" at bounding box center [1100, 504] width 49 height 28
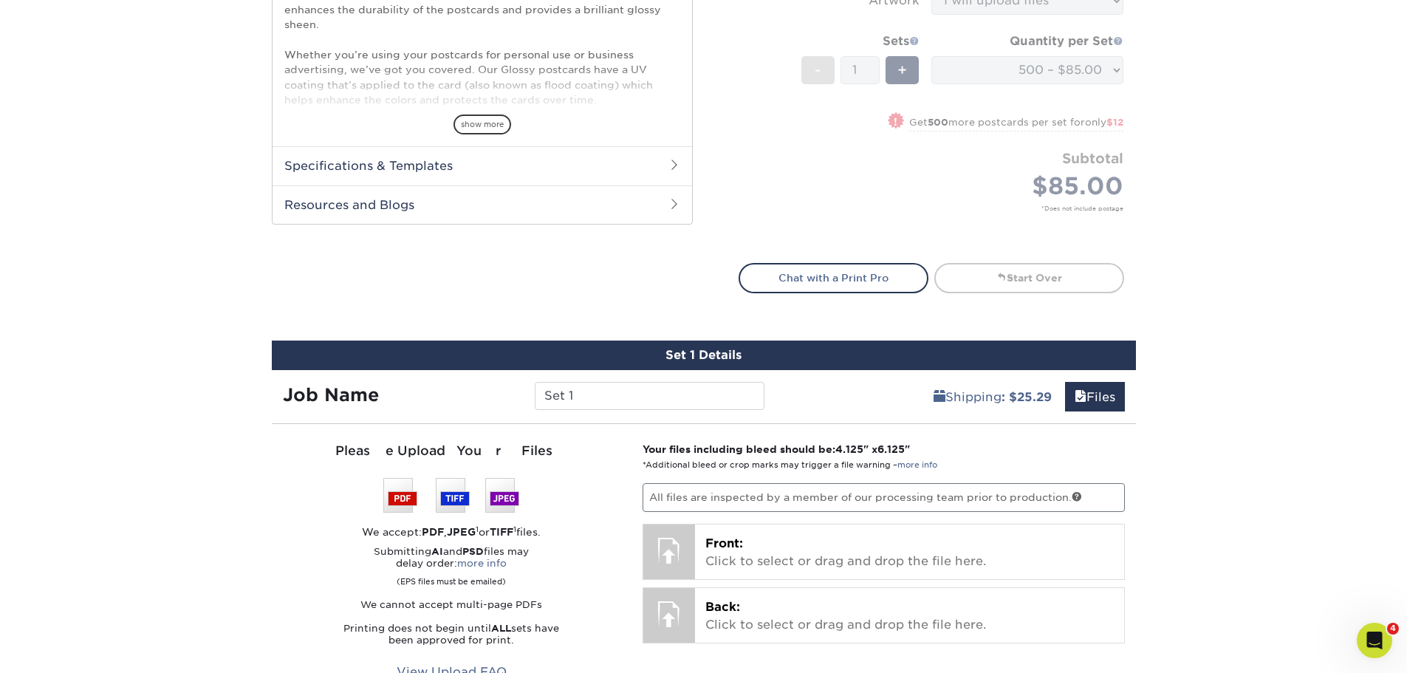
scroll to position [487, 0]
